Goal: Task Accomplishment & Management: Manage account settings

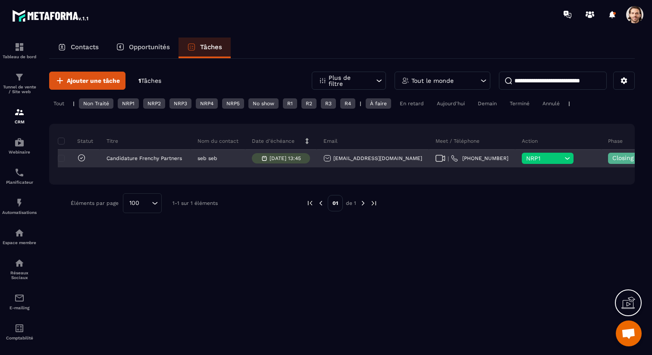
click at [526, 157] on span "NRP1" at bounding box center [544, 158] width 36 height 7
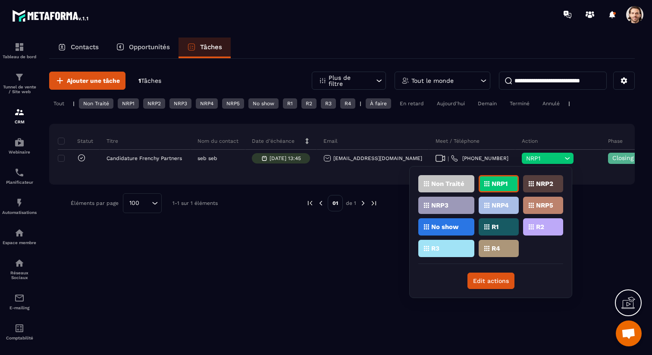
click at [453, 182] on p "Non Traité" at bounding box center [447, 184] width 33 height 6
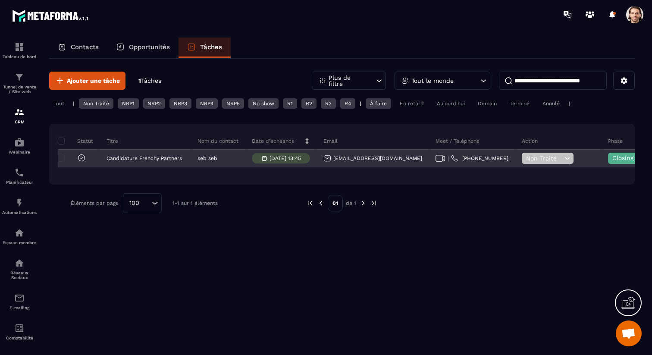
click at [612, 160] on span "Closing en cours" at bounding box center [636, 157] width 49 height 7
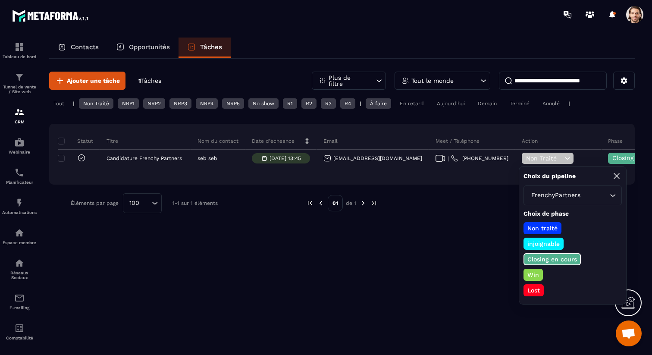
click at [552, 228] on p "Non traité" at bounding box center [542, 228] width 33 height 9
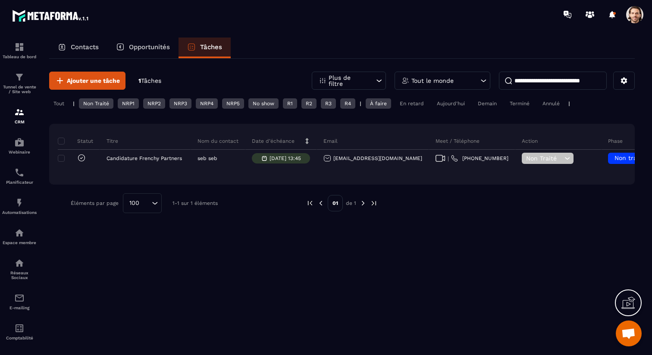
click at [534, 191] on div "Ajouter une tâche 1 Tâches Plus de filtre Tout le monde Tout | Non Traité NRP1 …" at bounding box center [342, 142] width 586 height 167
